Goal: Find specific page/section: Find specific page/section

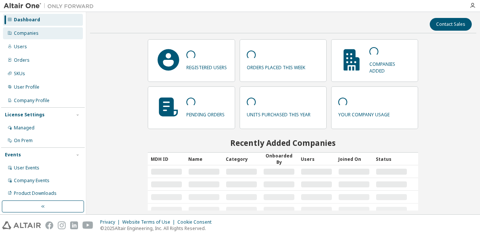
click at [34, 36] on div "Companies" at bounding box center [26, 33] width 25 height 6
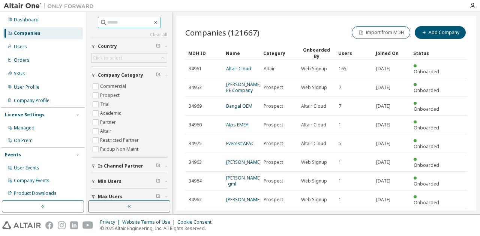
click at [107, 24] on input "text" at bounding box center [129, 22] width 45 height 7
type input "****"
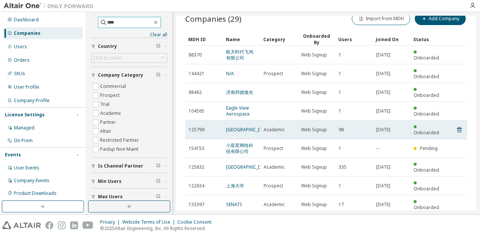
scroll to position [2, 0]
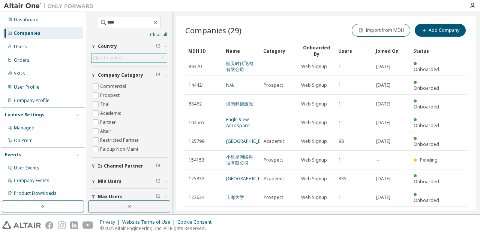
click at [127, 56] on div "Click to select" at bounding box center [128, 58] width 75 height 9
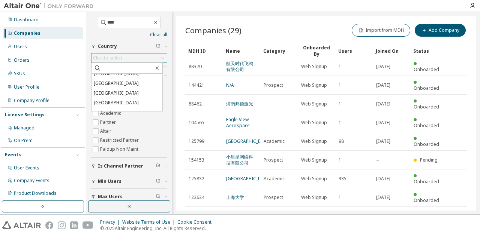
scroll to position [599, 0]
click at [127, 98] on li "[GEOGRAPHIC_DATA]" at bounding box center [127, 93] width 70 height 10
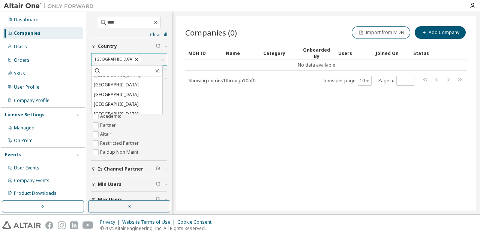
click at [133, 59] on icon at bounding box center [136, 59] width 6 height 7
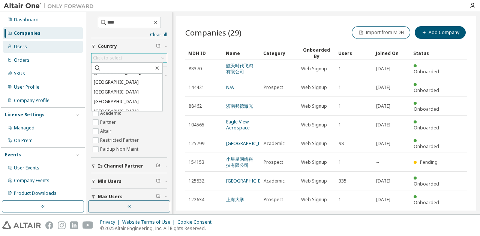
click at [25, 45] on div "Users" at bounding box center [20, 47] width 13 height 6
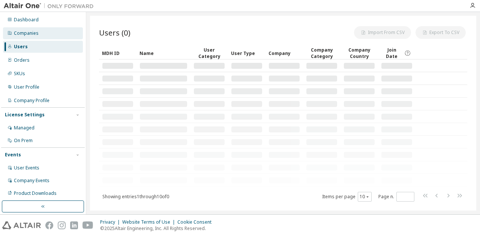
click at [30, 35] on div "Companies" at bounding box center [26, 33] width 25 height 6
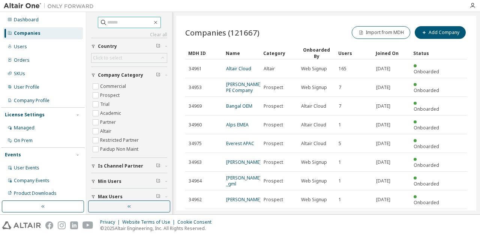
click at [133, 25] on input "text" at bounding box center [129, 22] width 45 height 7
click at [135, 22] on input "text" at bounding box center [129, 22] width 45 height 7
type input "****"
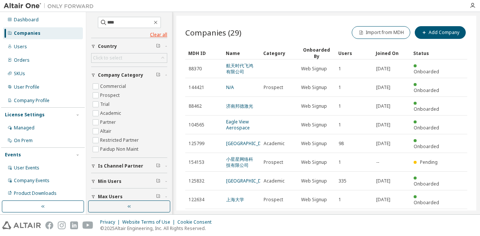
click at [154, 34] on link "Clear all" at bounding box center [129, 35] width 76 height 6
click at [159, 58] on icon at bounding box center [162, 57] width 7 height 7
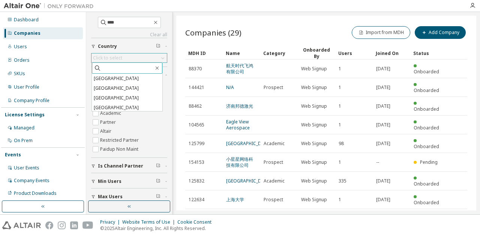
click at [96, 69] on icon at bounding box center [97, 67] width 7 height 7
click at [103, 56] on div "Click to select" at bounding box center [107, 58] width 29 height 6
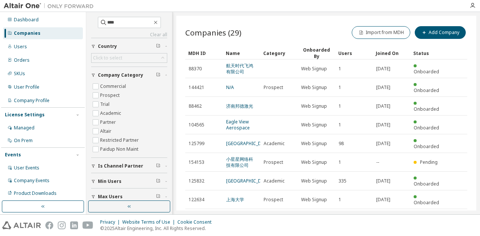
click at [160, 56] on icon at bounding box center [162, 57] width 7 height 7
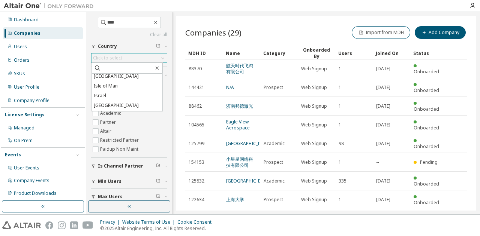
scroll to position [976, 0]
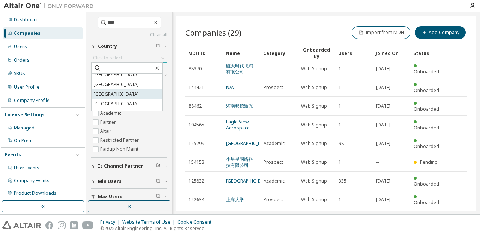
click at [108, 92] on li "[GEOGRAPHIC_DATA]" at bounding box center [127, 95] width 70 height 10
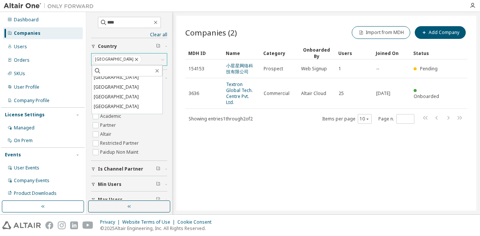
click at [223, 152] on div "Companies (2) Import from MDH Add Company Clear Load Save Save As Field Operato…" at bounding box center [326, 113] width 300 height 195
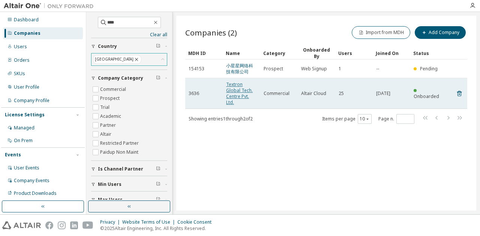
click at [238, 91] on link "Textron Global Tech. Centre Pvt. Ltd." at bounding box center [239, 93] width 27 height 24
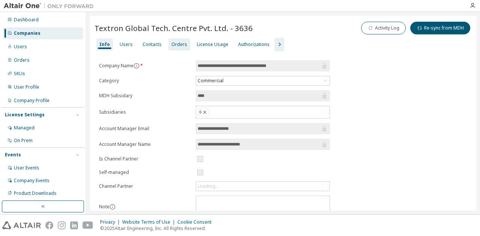
click at [172, 45] on div "Orders" at bounding box center [179, 45] width 16 height 6
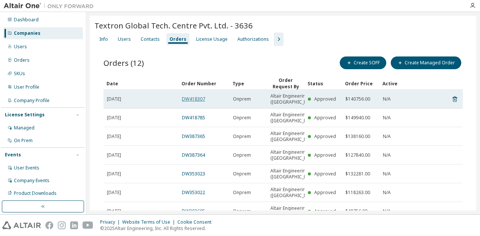
click at [198, 102] on link "DW418307" at bounding box center [193, 99] width 23 height 6
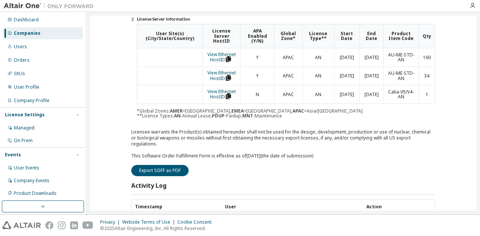
scroll to position [150, 0]
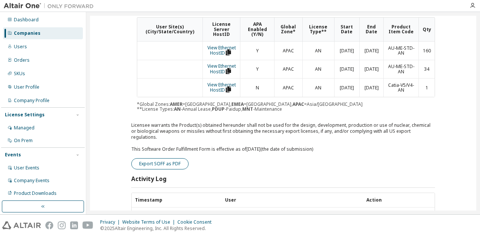
click at [181, 158] on button "Export SOFF as PDF" at bounding box center [159, 163] width 57 height 11
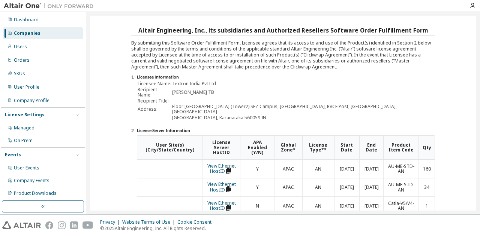
scroll to position [0, 0]
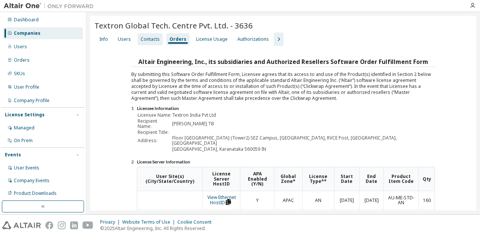
click at [148, 39] on div "Contacts" at bounding box center [149, 39] width 19 height 6
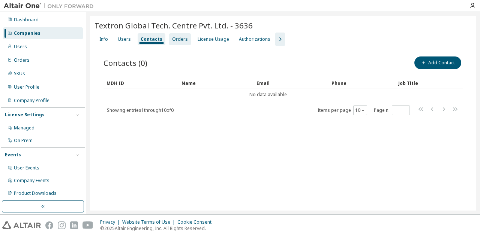
click at [177, 38] on div "Orders" at bounding box center [180, 39] width 16 height 6
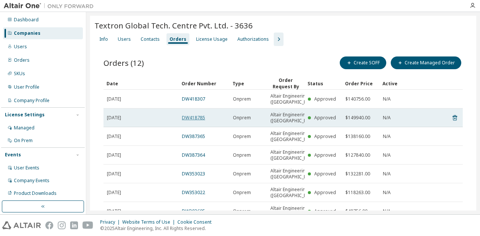
click at [193, 121] on link "DW418785" at bounding box center [193, 118] width 23 height 6
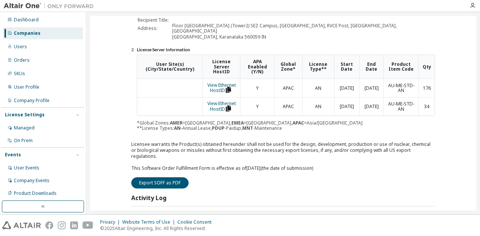
scroll to position [150, 0]
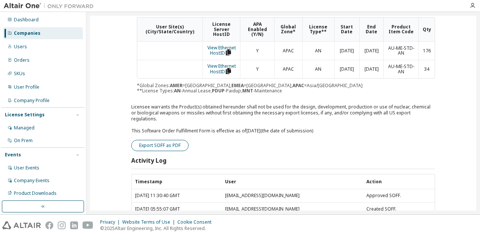
click at [168, 140] on button "Export SOFF as PDF" at bounding box center [159, 145] width 57 height 11
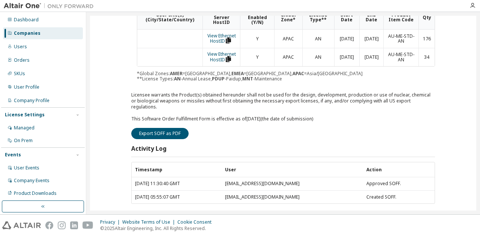
scroll to position [163, 0]
